Goal: Understand process/instructions: Learn how to perform a task or action

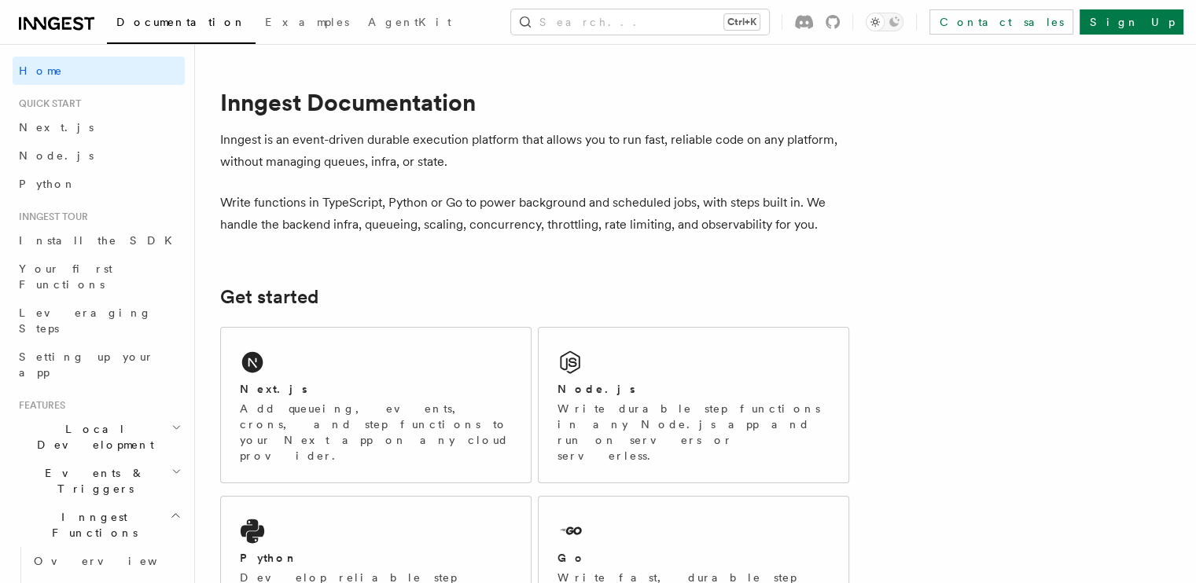
click at [359, 370] on div "Next.js Add queueing, events, crons, and step functions to your Next app on any…" at bounding box center [376, 405] width 310 height 155
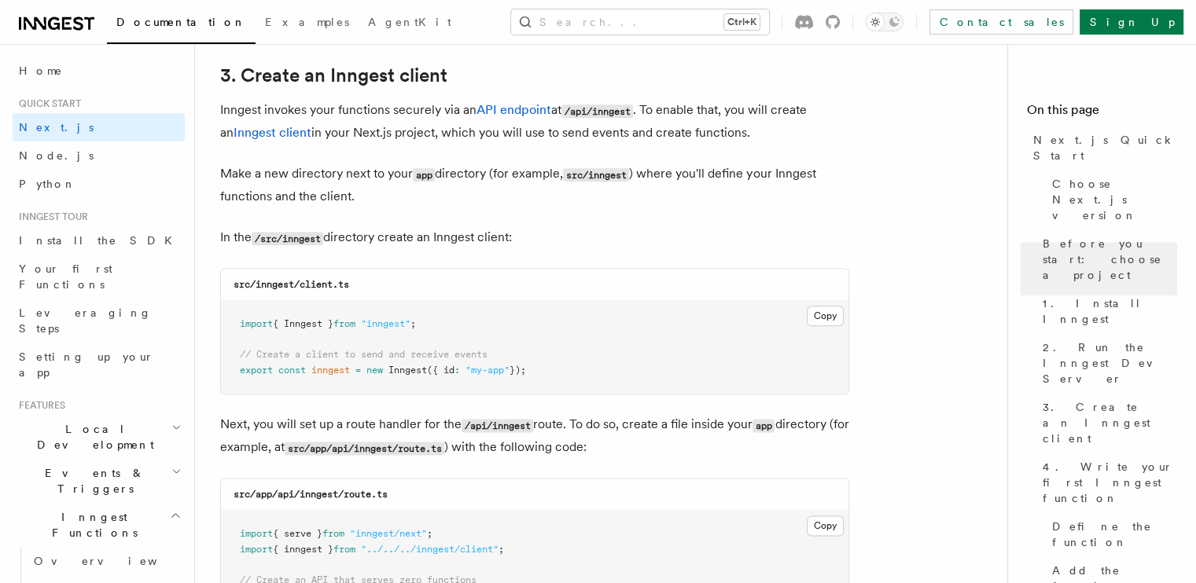
scroll to position [1857, 0]
click at [822, 323] on button "Copy Copied" at bounding box center [825, 314] width 37 height 20
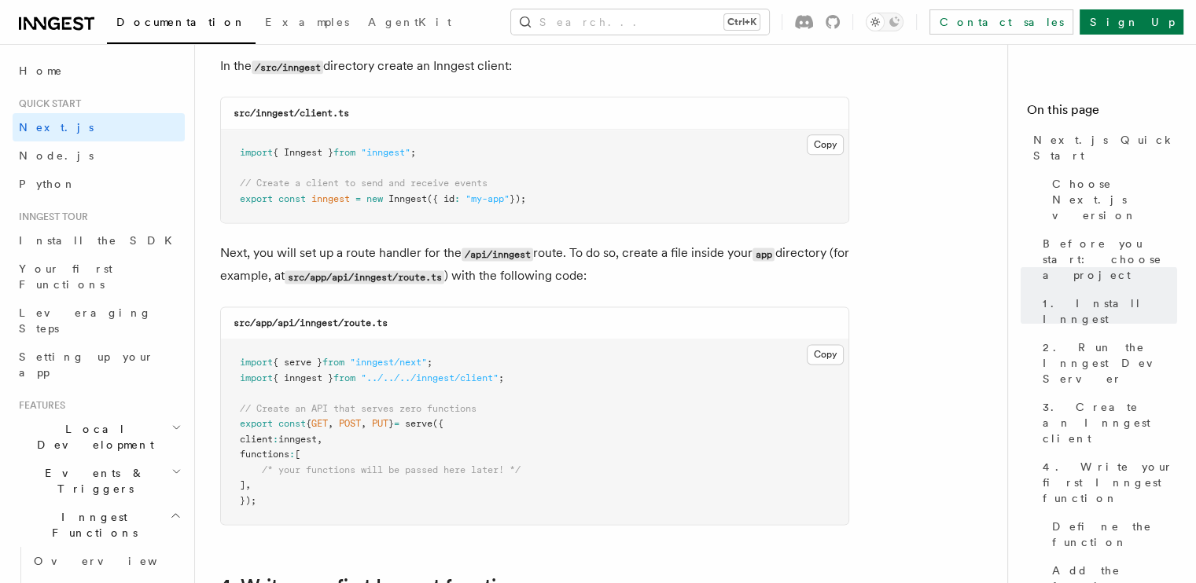
scroll to position [2107, 0]
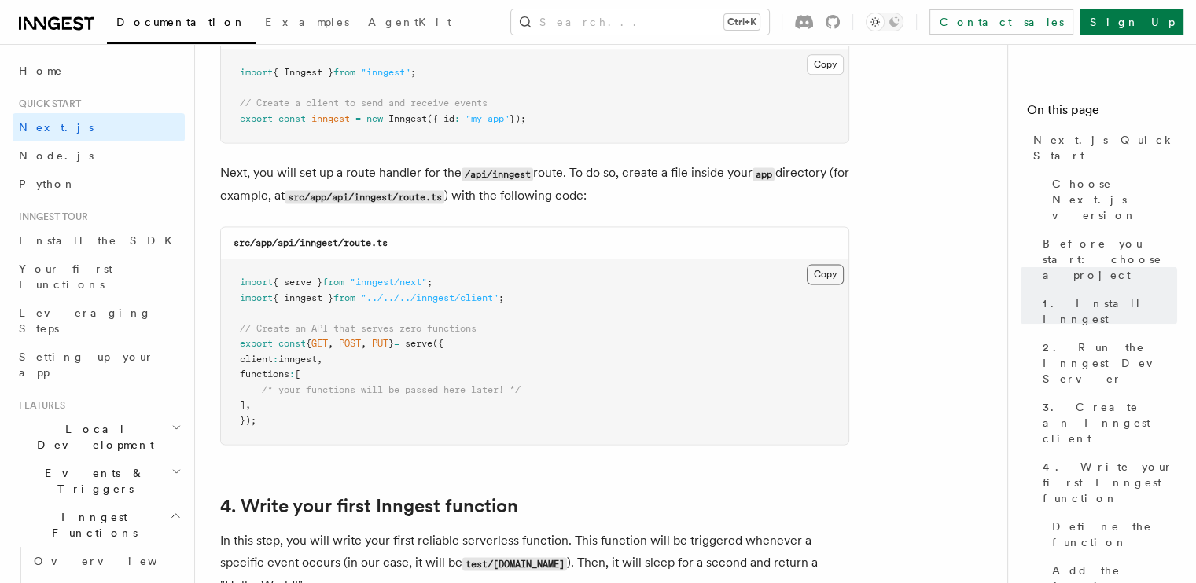
click at [818, 270] on button "Copy Copied" at bounding box center [825, 274] width 37 height 20
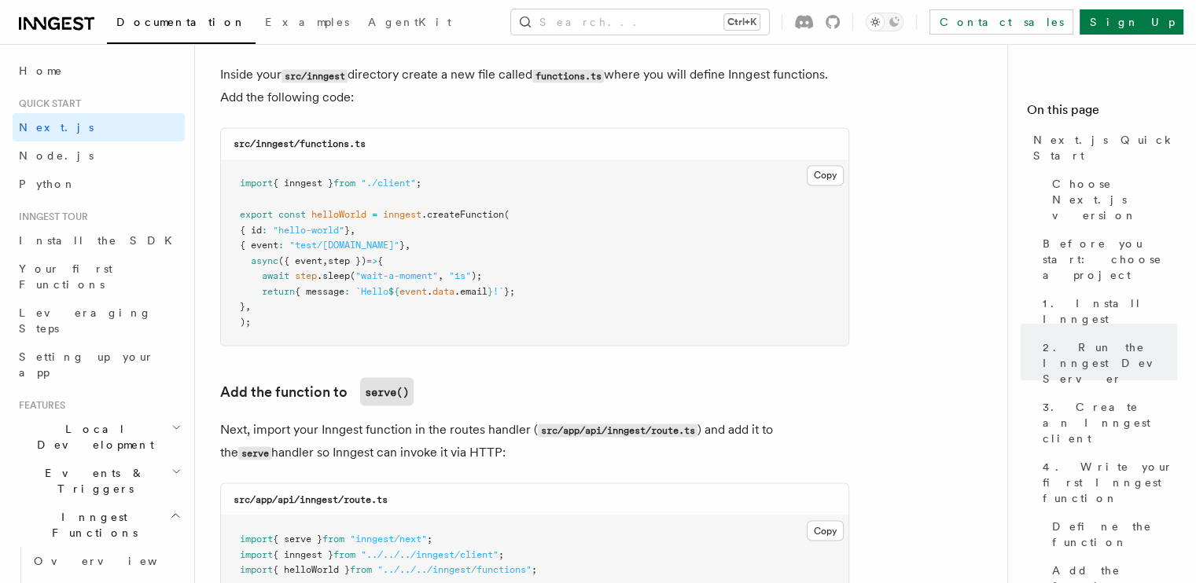
scroll to position [2789, 0]
click at [833, 169] on button "Copy Copied" at bounding box center [825, 176] width 37 height 20
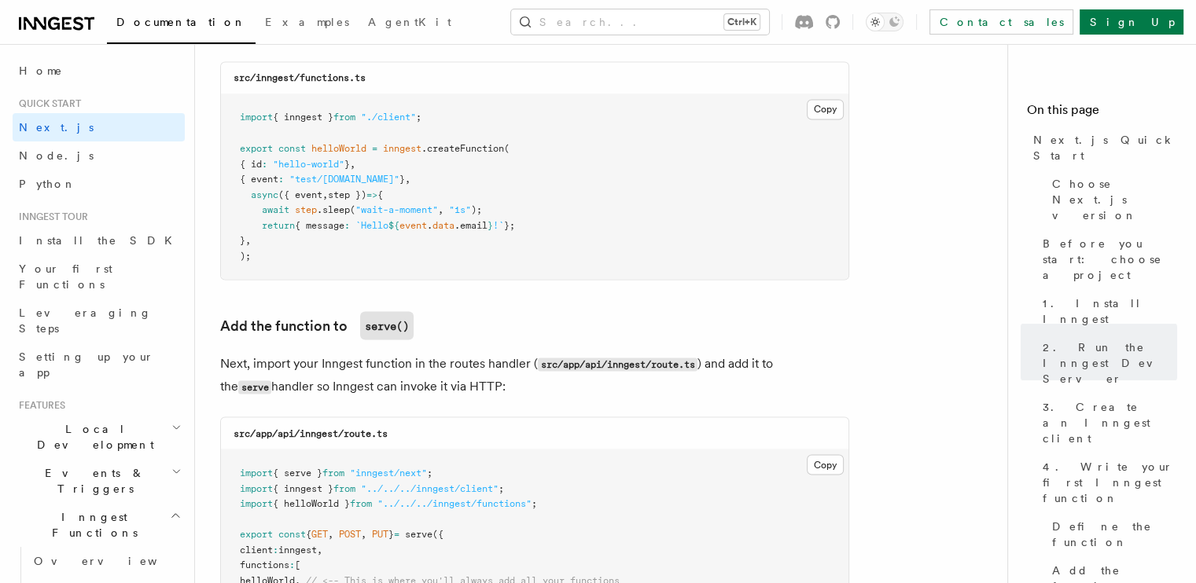
scroll to position [2854, 0]
